Goal: Find specific page/section: Find specific page/section

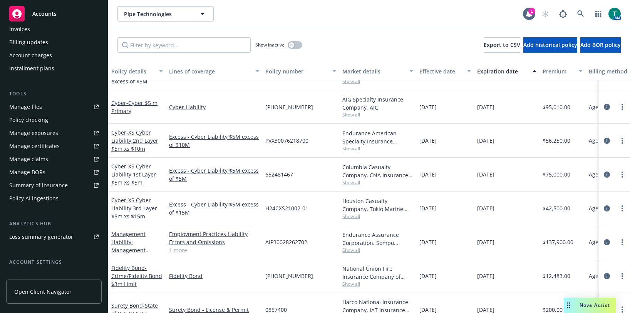
scroll to position [115, 0]
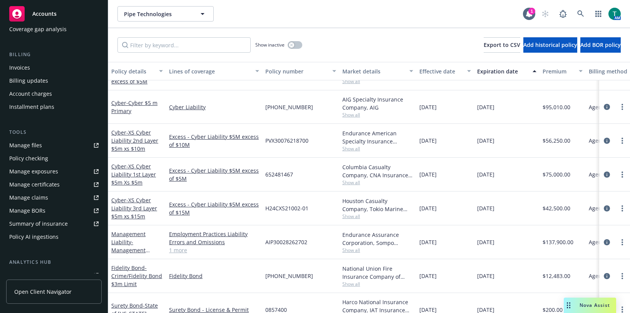
click at [45, 144] on link "Manage files" at bounding box center [53, 145] width 95 height 12
